Goal: Entertainment & Leisure: Consume media (video, audio)

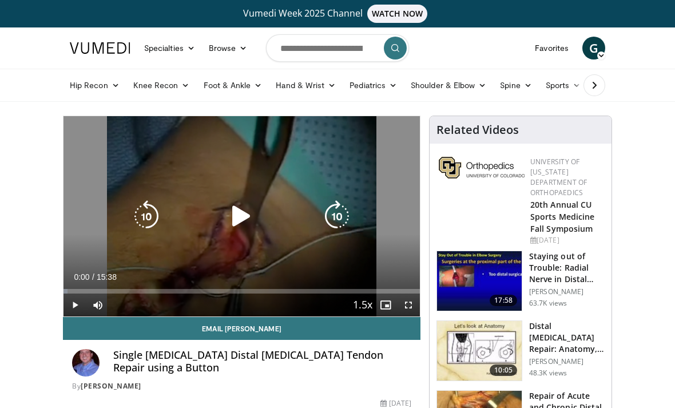
click at [228, 235] on div "10 seconds Tap to unmute" at bounding box center [241, 216] width 356 height 200
click at [236, 219] on icon "Video Player" at bounding box center [241, 216] width 32 height 32
click at [330, 222] on icon "Video Player" at bounding box center [337, 216] width 32 height 32
click at [153, 228] on icon "Video Player" at bounding box center [146, 216] width 32 height 32
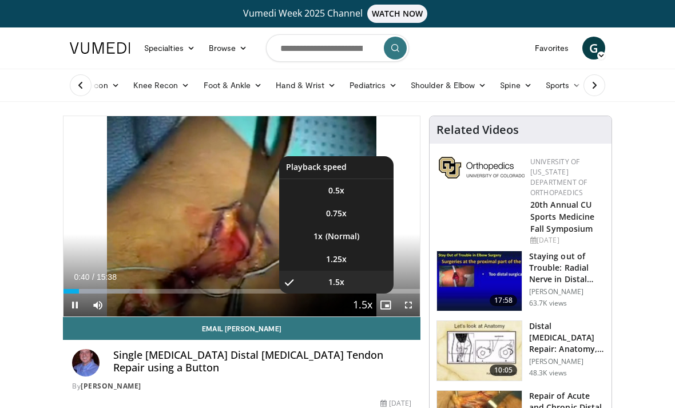
click at [368, 286] on li "1.5x , selected" at bounding box center [336, 282] width 114 height 23
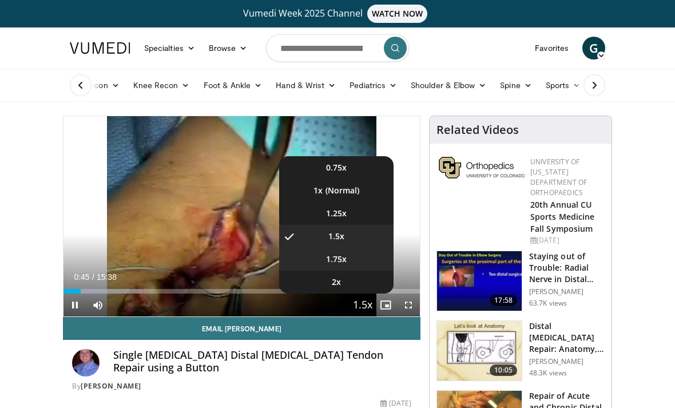
scroll to position [46, 0]
click at [359, 260] on li "1.75x" at bounding box center [336, 259] width 114 height 23
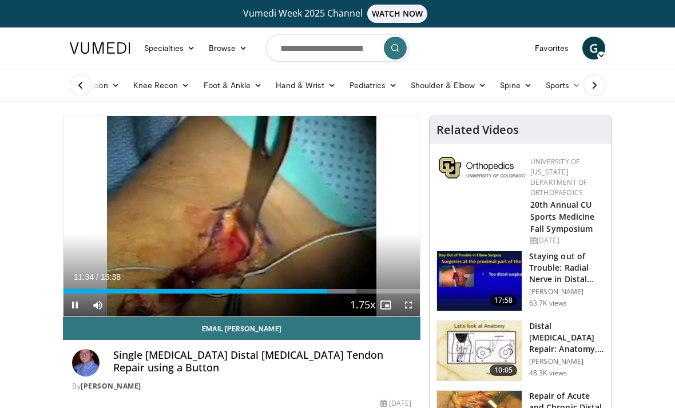
click at [262, 228] on div "10 seconds Tap to unmute" at bounding box center [241, 216] width 356 height 200
click at [73, 305] on span "Video Player" at bounding box center [74, 304] width 23 height 23
